Goal: Task Accomplishment & Management: Manage account settings

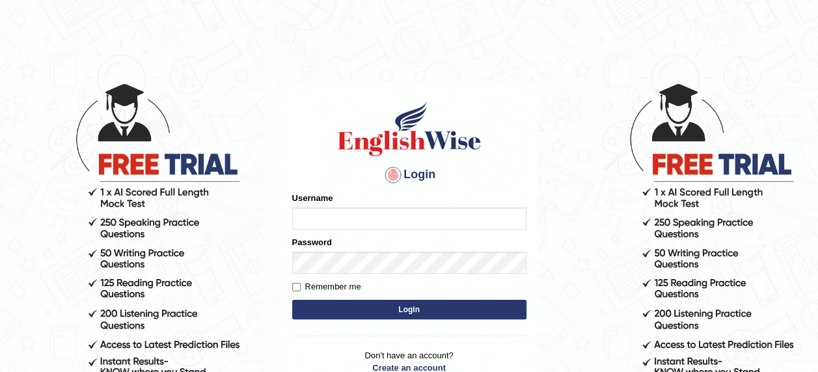
type input "s"
type input "Sandhya1820"
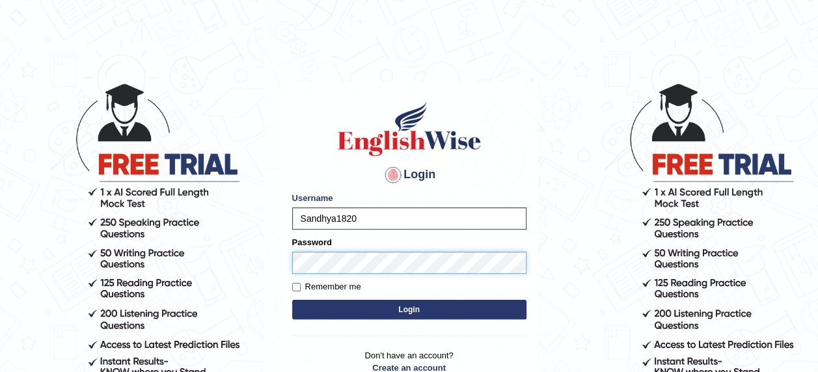
click at [292, 300] on button "Login" at bounding box center [409, 310] width 234 height 20
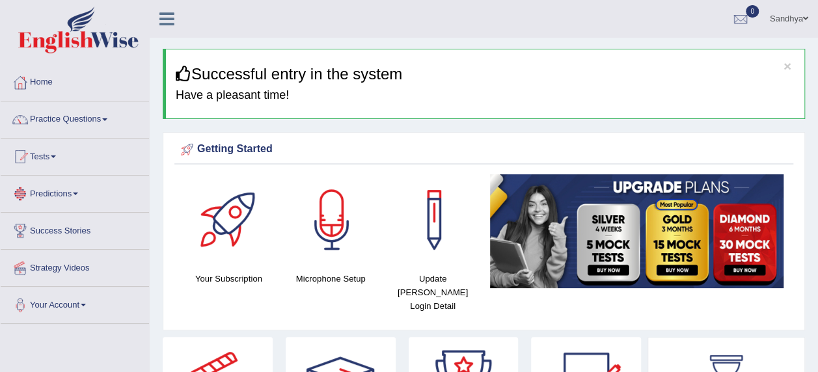
click at [78, 199] on link "Predictions" at bounding box center [75, 192] width 148 height 33
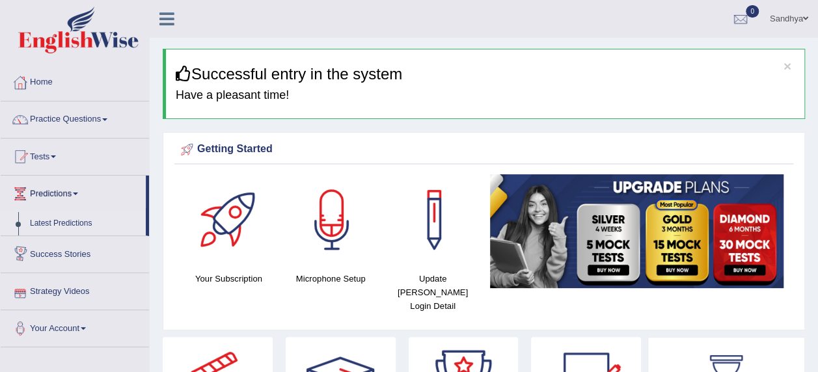
click at [69, 224] on link "Latest Predictions" at bounding box center [85, 223] width 122 height 23
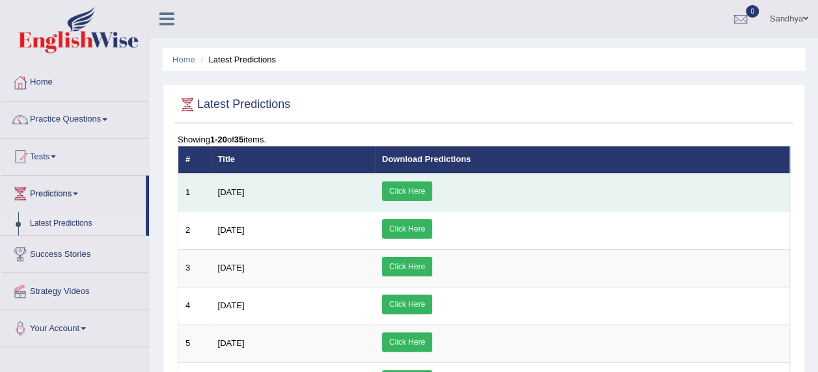
click at [432, 195] on link "Click Here" at bounding box center [407, 192] width 50 height 20
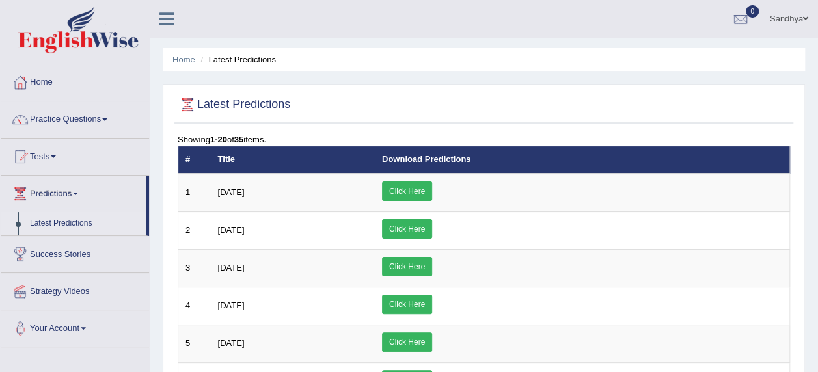
click at [38, 83] on link "Home" at bounding box center [75, 80] width 148 height 33
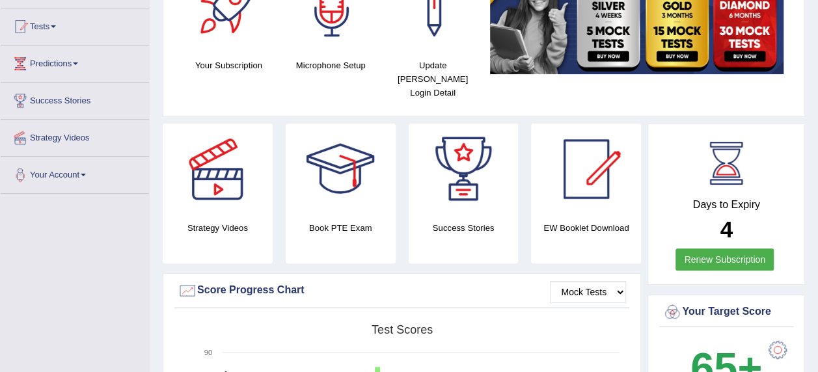
click at [519, 221] on h4 "EW Booklet Download" at bounding box center [464, 228] width 110 height 14
click at [585, 171] on div at bounding box center [586, 169] width 91 height 91
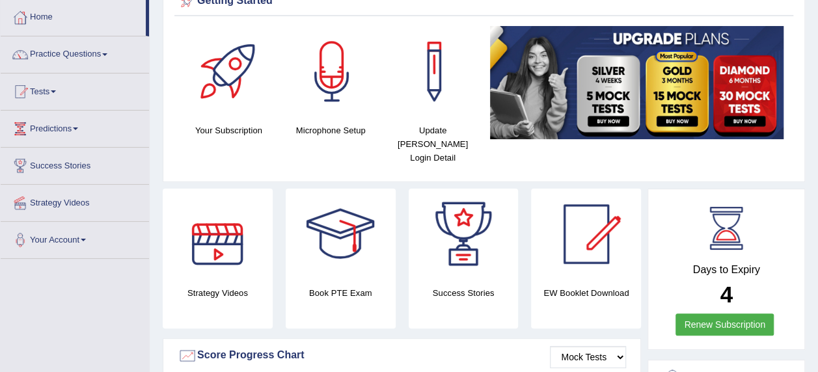
click at [226, 103] on div at bounding box center [229, 71] width 91 height 91
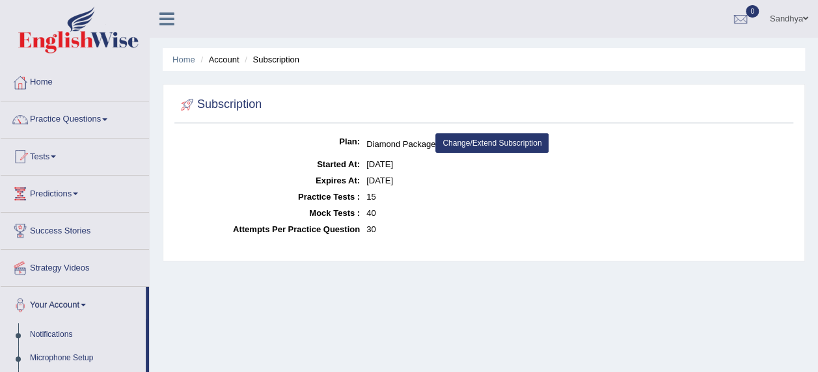
click at [507, 141] on link "Change/Extend Subscription" at bounding box center [491, 143] width 113 height 20
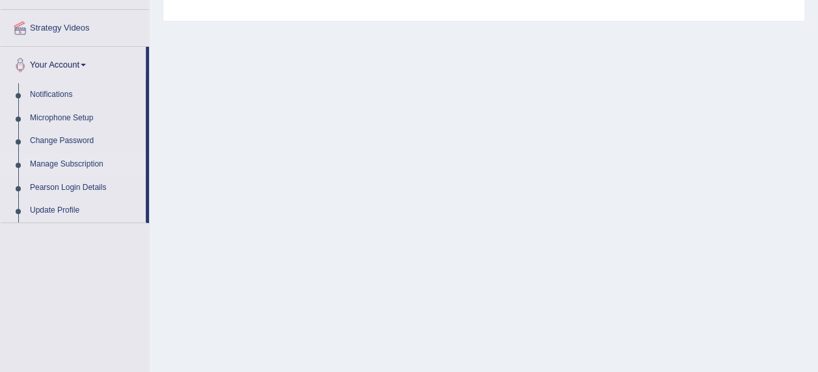
scroll to position [260, 0]
